Goal: Task Accomplishment & Management: Use online tool/utility

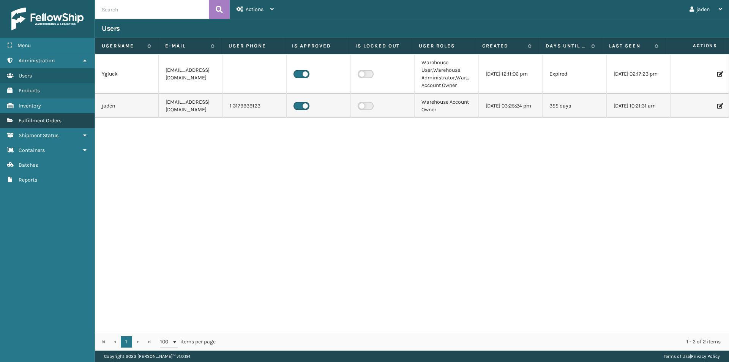
click at [55, 119] on span "Fulfillment Orders" at bounding box center [40, 120] width 43 height 6
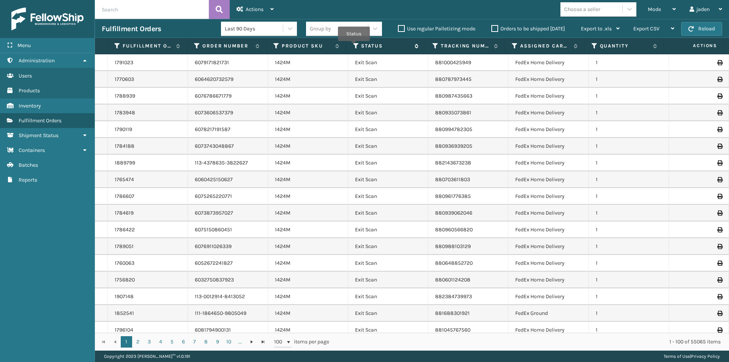
click at [354, 46] on icon at bounding box center [356, 46] width 6 height 7
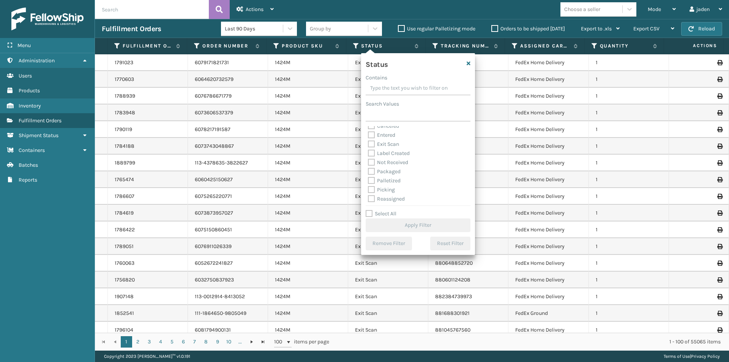
scroll to position [38, 0]
click at [373, 166] on label "Picking" at bounding box center [381, 165] width 27 height 6
click at [368, 166] on input "Picking" at bounding box center [368, 163] width 0 height 5
checkbox input "true"
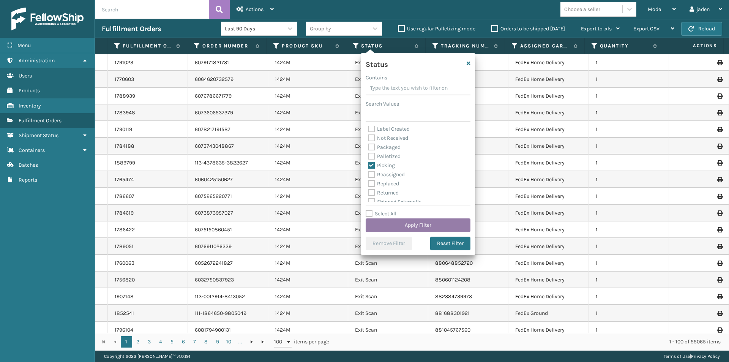
click at [422, 226] on button "Apply Filter" at bounding box center [418, 225] width 105 height 14
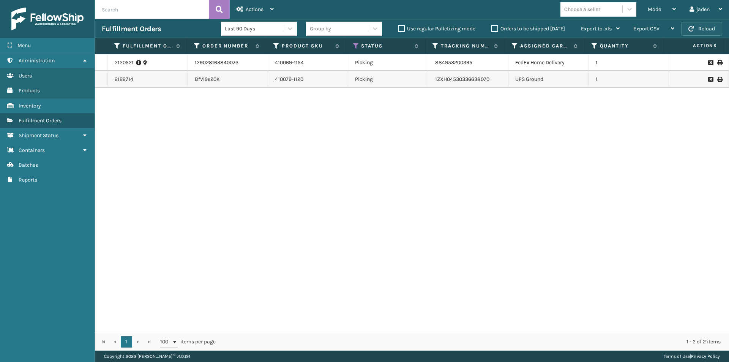
click at [699, 27] on button "Reload" at bounding box center [701, 29] width 41 height 14
drag, startPoint x: 428, startPoint y: 118, endPoint x: 171, endPoint y: 87, distance: 258.2
click at [214, 135] on div "2120521 129028163840073 410069-1154 Picking 884953200395 FedEx Home Delivery 1 …" at bounding box center [412, 193] width 634 height 278
drag, startPoint x: 472, startPoint y: 157, endPoint x: 300, endPoint y: 175, distance: 173.1
click at [300, 177] on div "2120521 129028163840073 410069-1154 Picking 884953200395 FedEx Home Delivery 1 …" at bounding box center [412, 193] width 634 height 278
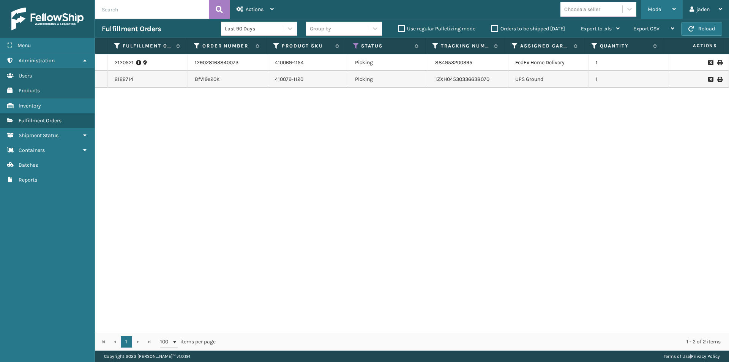
click at [652, 10] on span "Mode" at bounding box center [654, 9] width 13 height 6
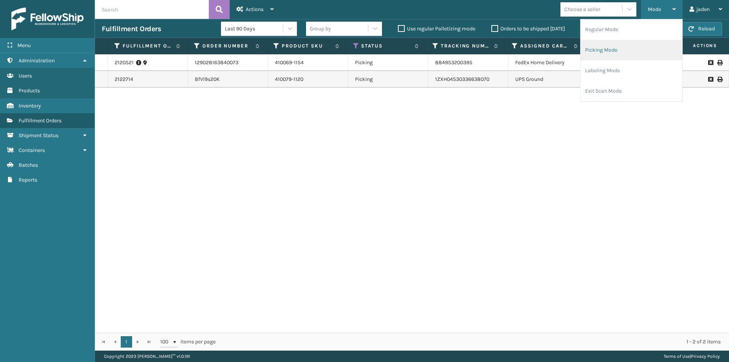
click at [628, 54] on li "Picking Mode" at bounding box center [632, 50] width 102 height 21
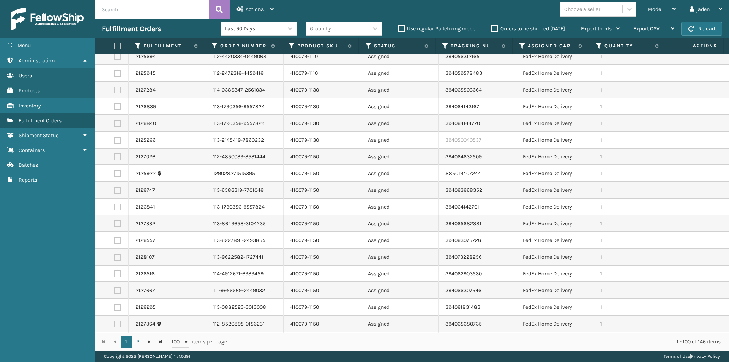
scroll to position [0, 0]
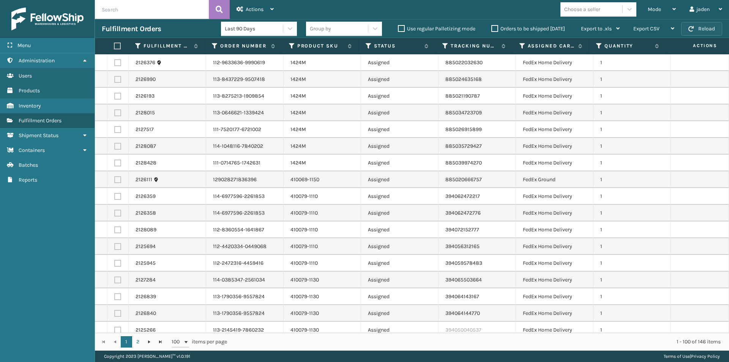
click at [708, 28] on button "Reload" at bounding box center [701, 29] width 41 height 14
